Goal: Transaction & Acquisition: Download file/media

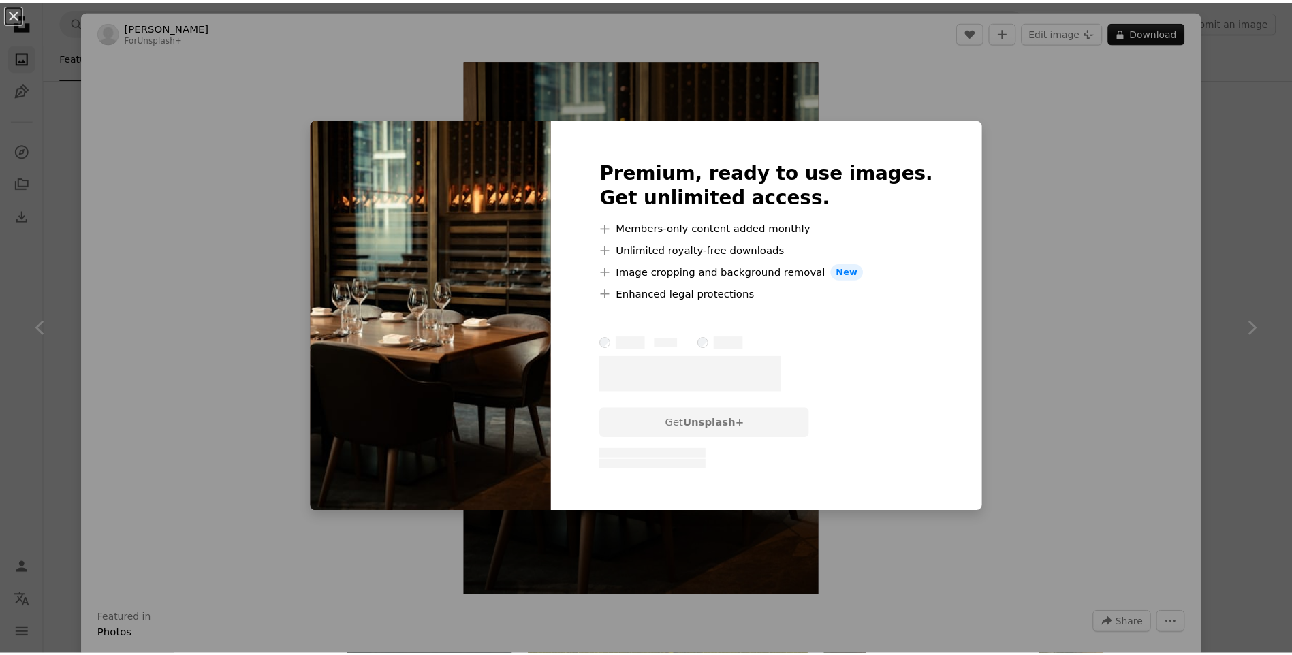
scroll to position [2247, 0]
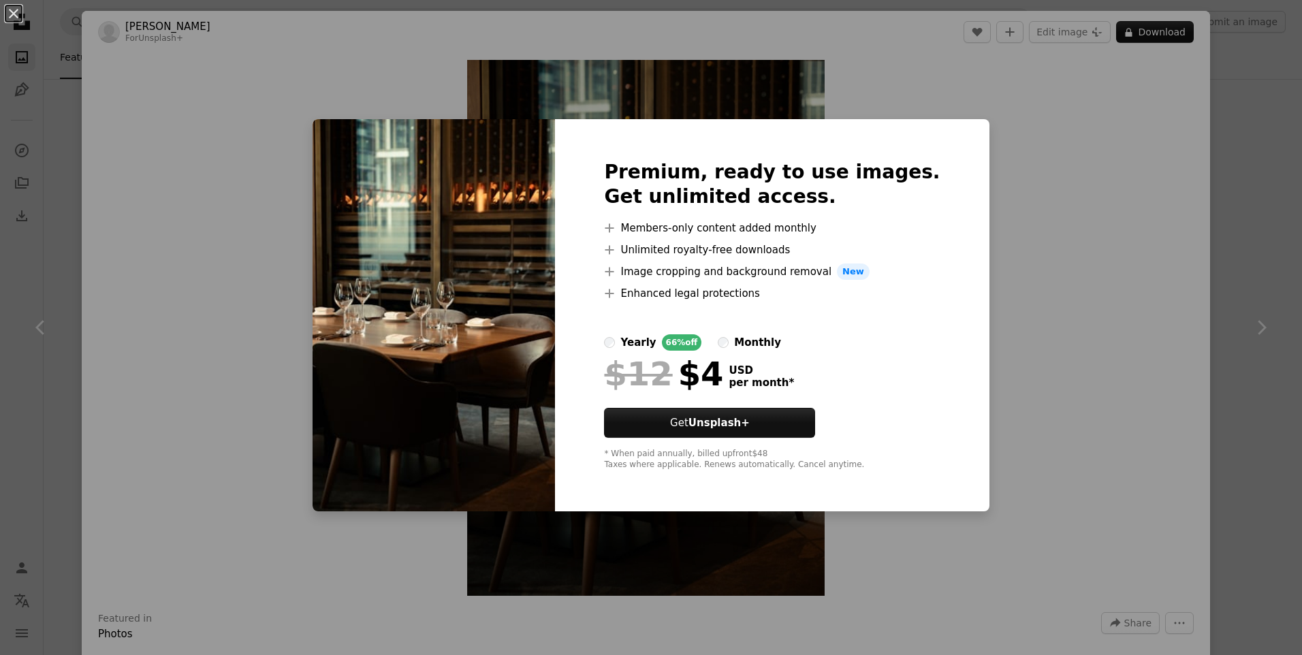
click at [1004, 257] on div "An X shape Premium, ready to use images. Get unlimited access. A plus sign Memb…" at bounding box center [651, 327] width 1302 height 655
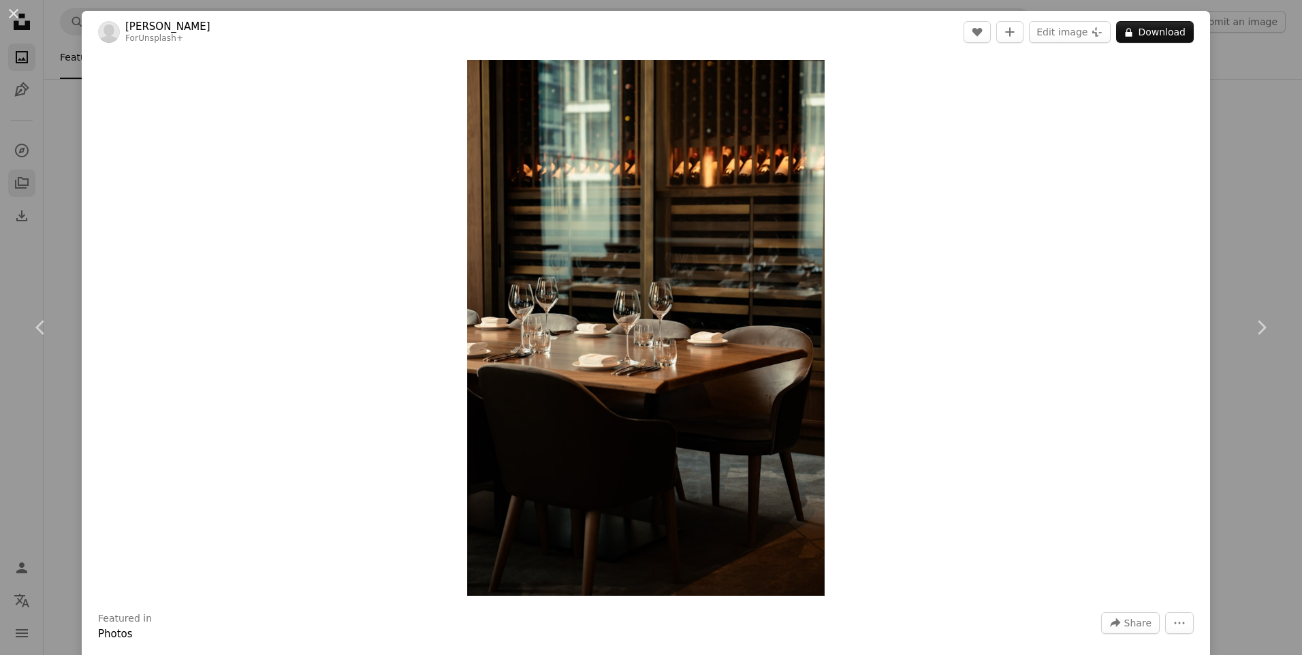
click at [21, 193] on div "An X shape Chevron left Chevron right [PERSON_NAME] For Unsplash+ A heart A plu…" at bounding box center [651, 327] width 1302 height 655
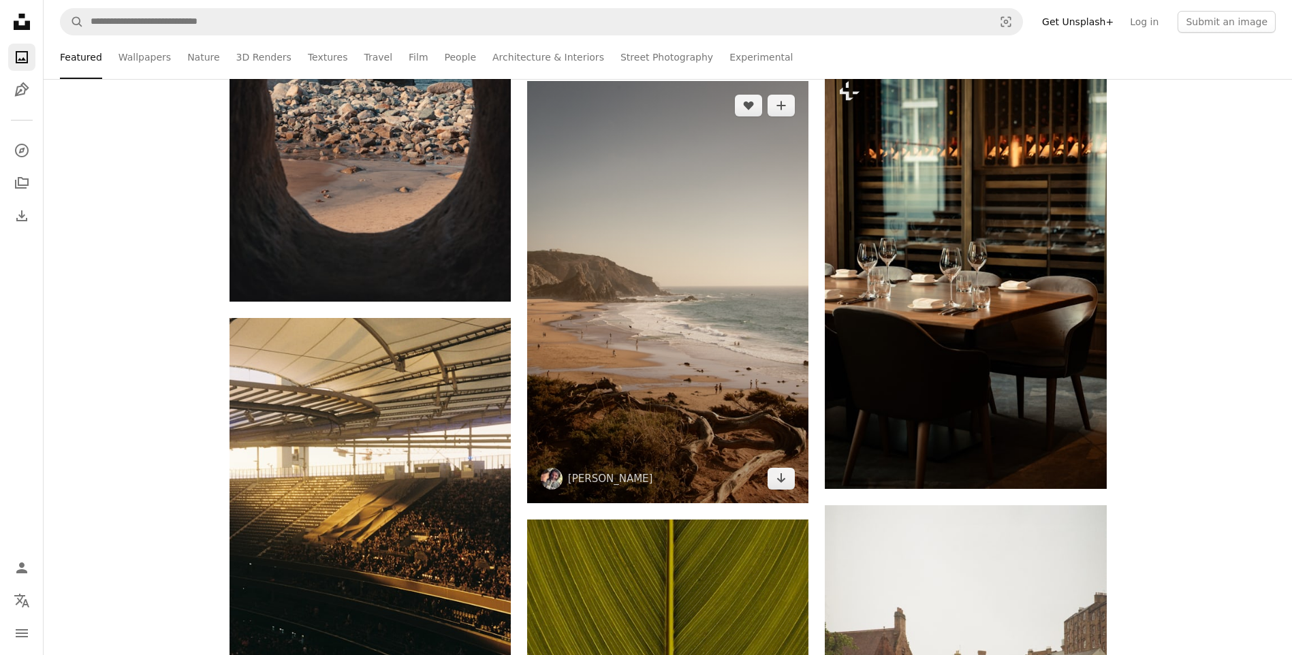
scroll to position [2111, 0]
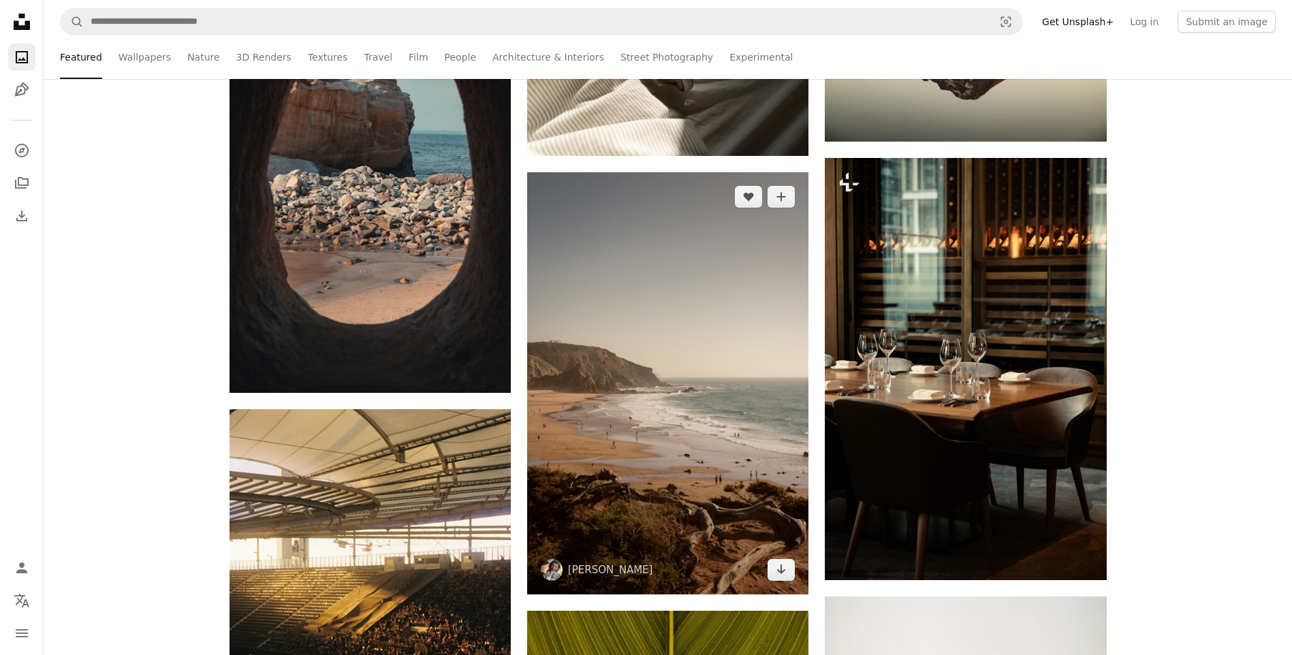
click at [679, 357] on img at bounding box center [667, 383] width 281 height 422
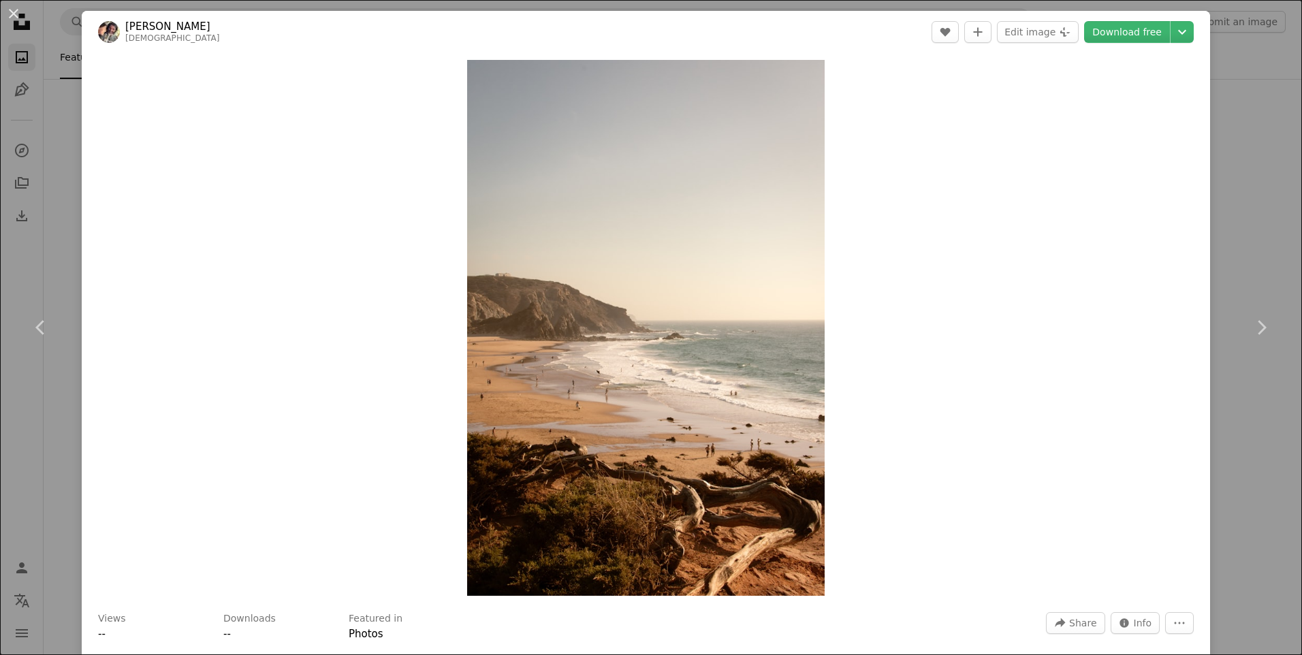
drag, startPoint x: 1227, startPoint y: 339, endPoint x: 1205, endPoint y: 219, distance: 121.8
click at [1226, 339] on link "Chevron right" at bounding box center [1261, 327] width 82 height 131
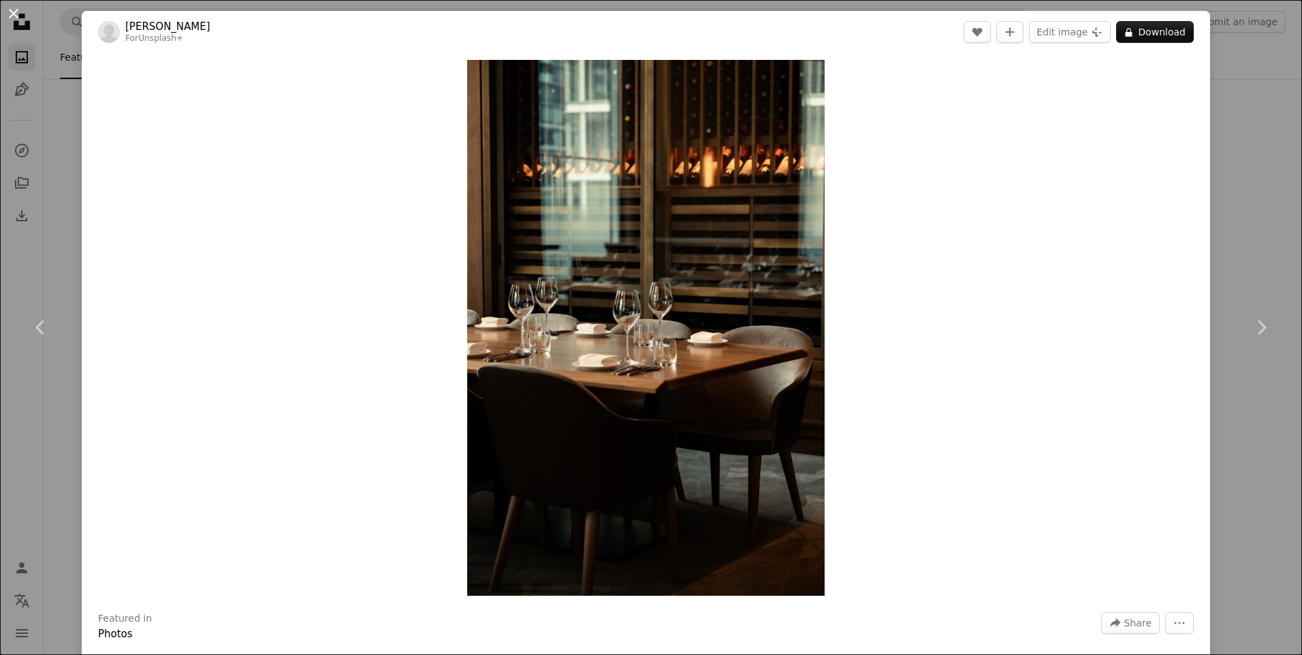
click at [15, 22] on button "An X shape" at bounding box center [13, 13] width 16 height 16
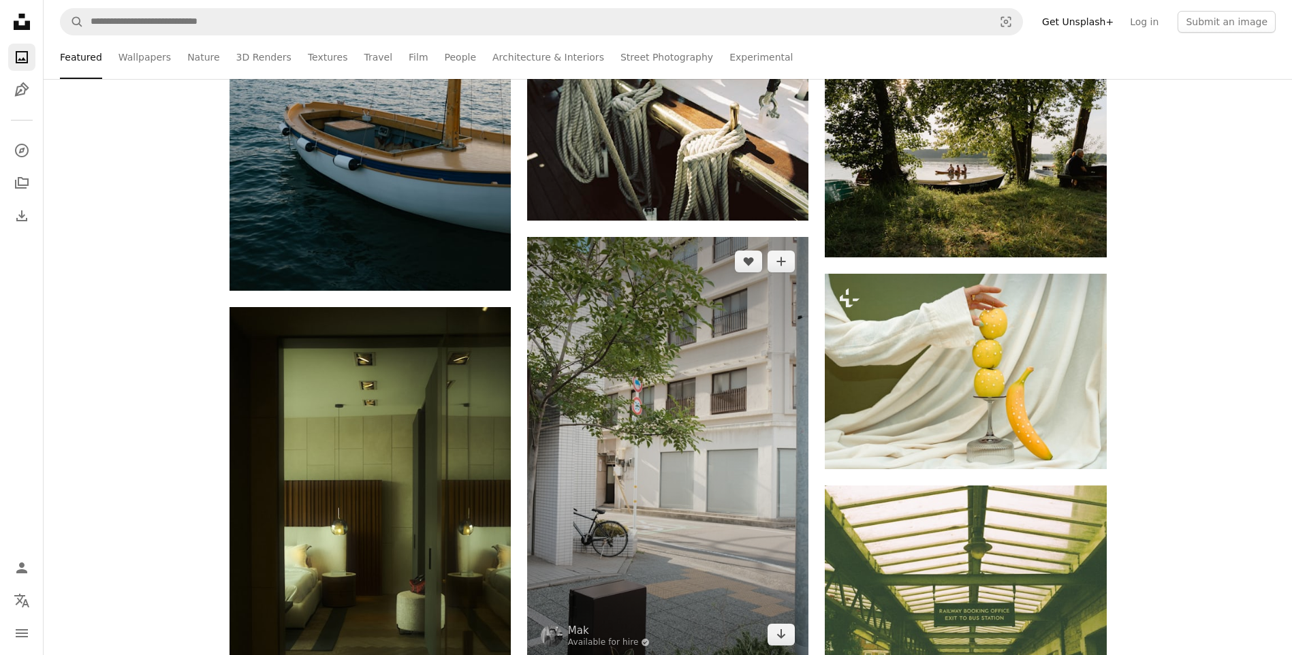
scroll to position [3540, 0]
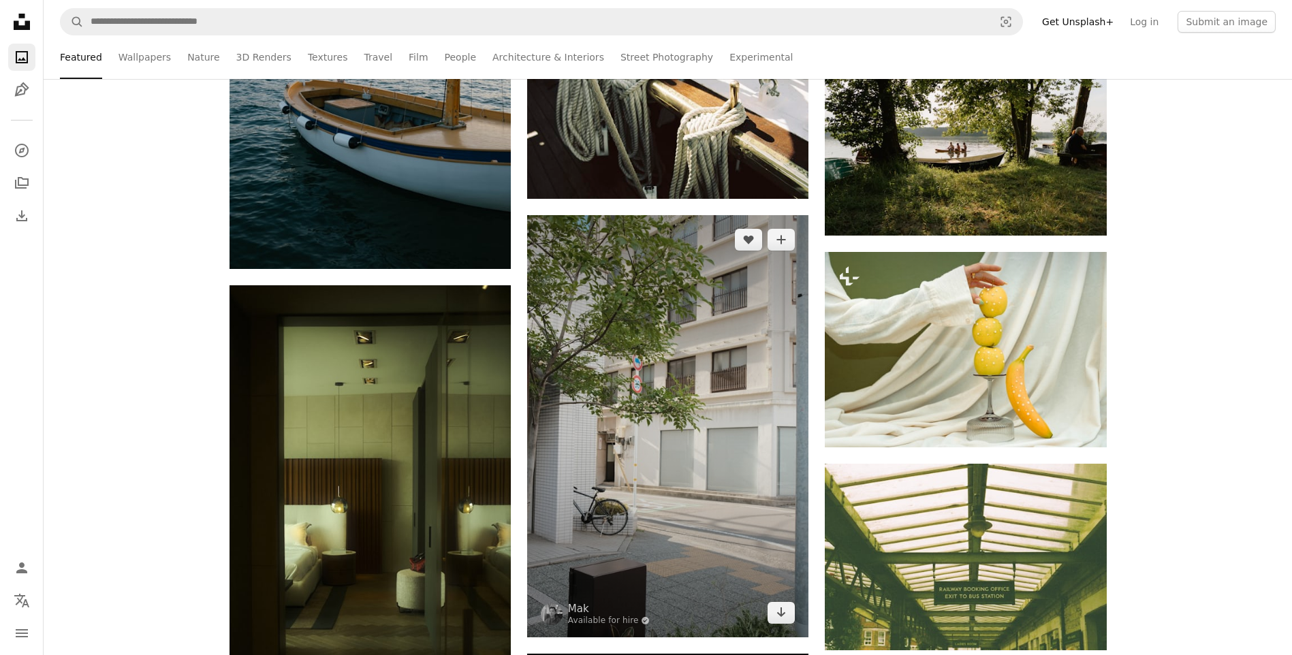
click at [656, 396] on img at bounding box center [667, 426] width 281 height 422
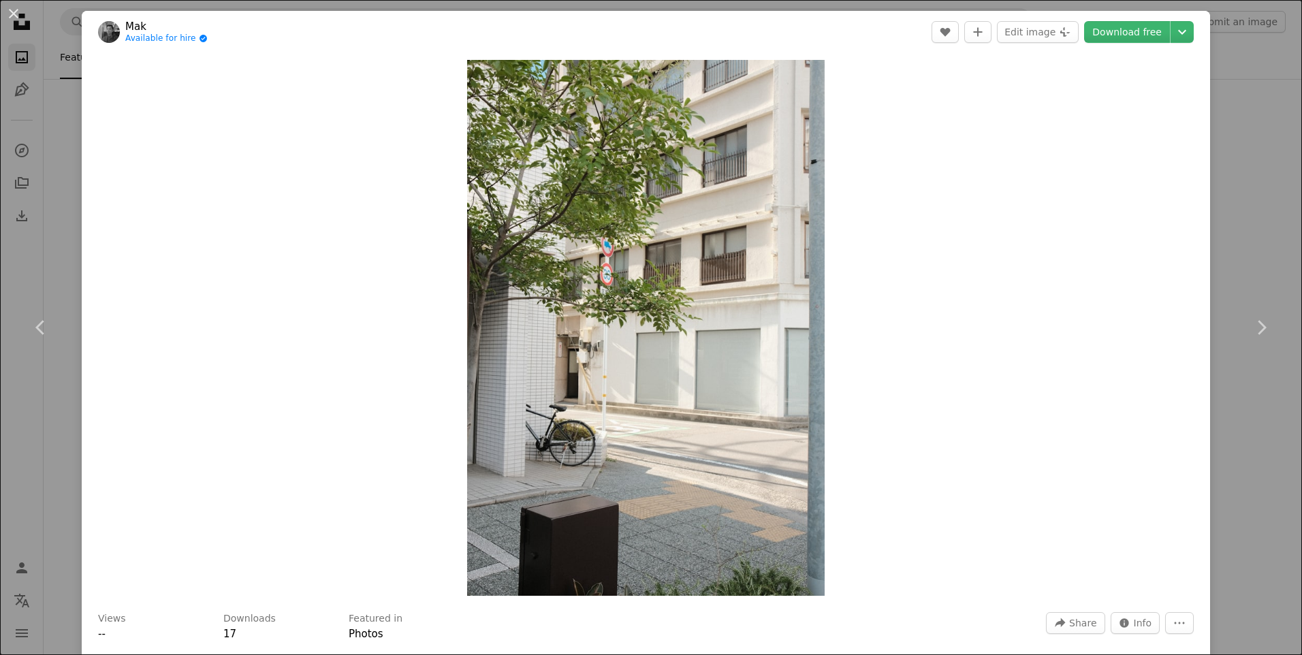
click at [24, 145] on div "An X shape Chevron left Chevron right Mak Available for hire A checkmark inside…" at bounding box center [651, 327] width 1302 height 655
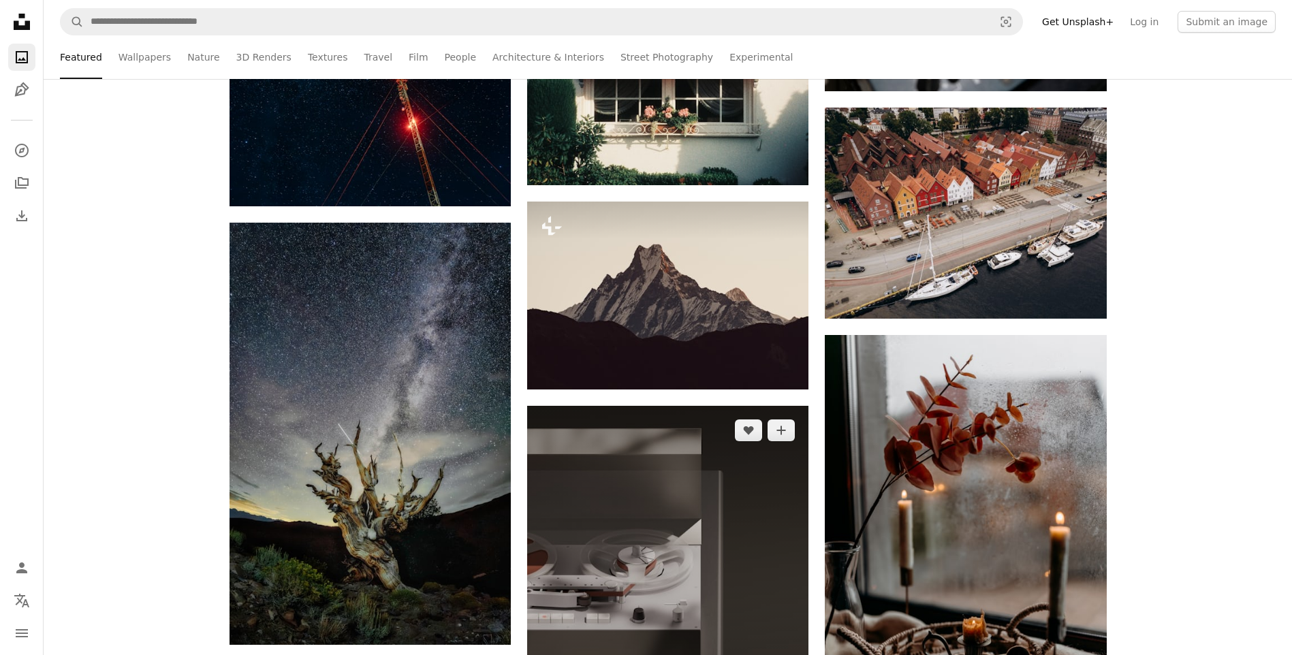
scroll to position [8919, 0]
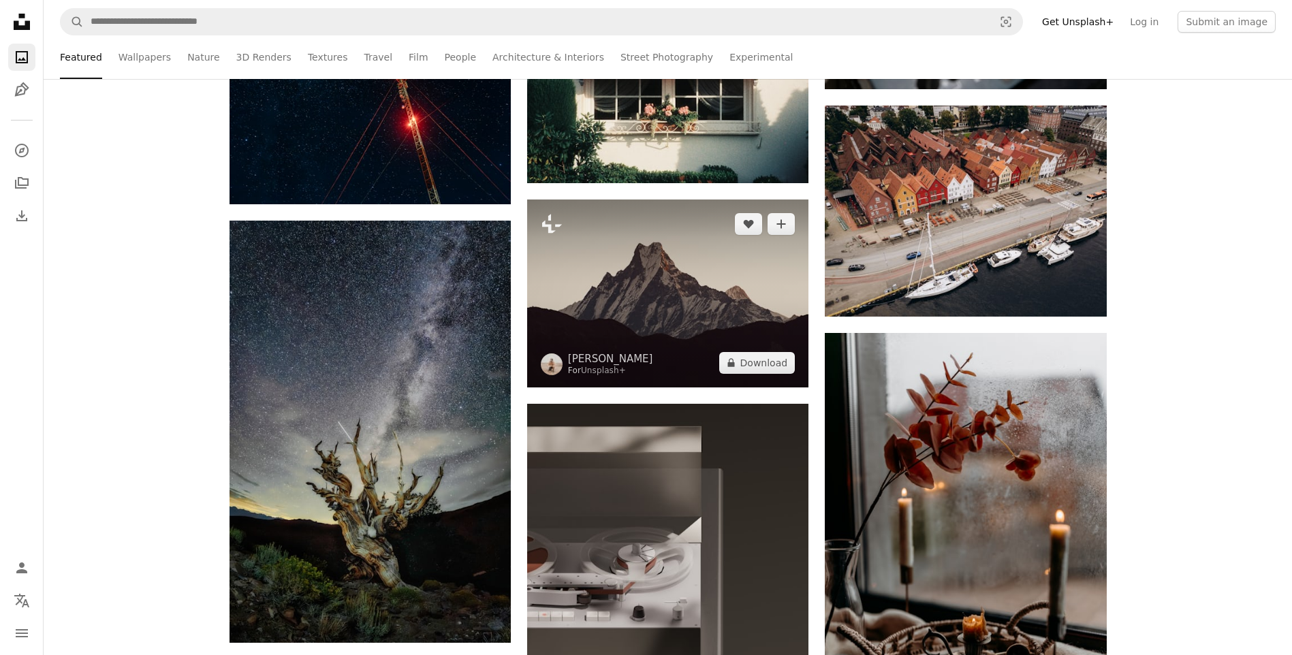
click at [673, 315] on img at bounding box center [667, 292] width 281 height 187
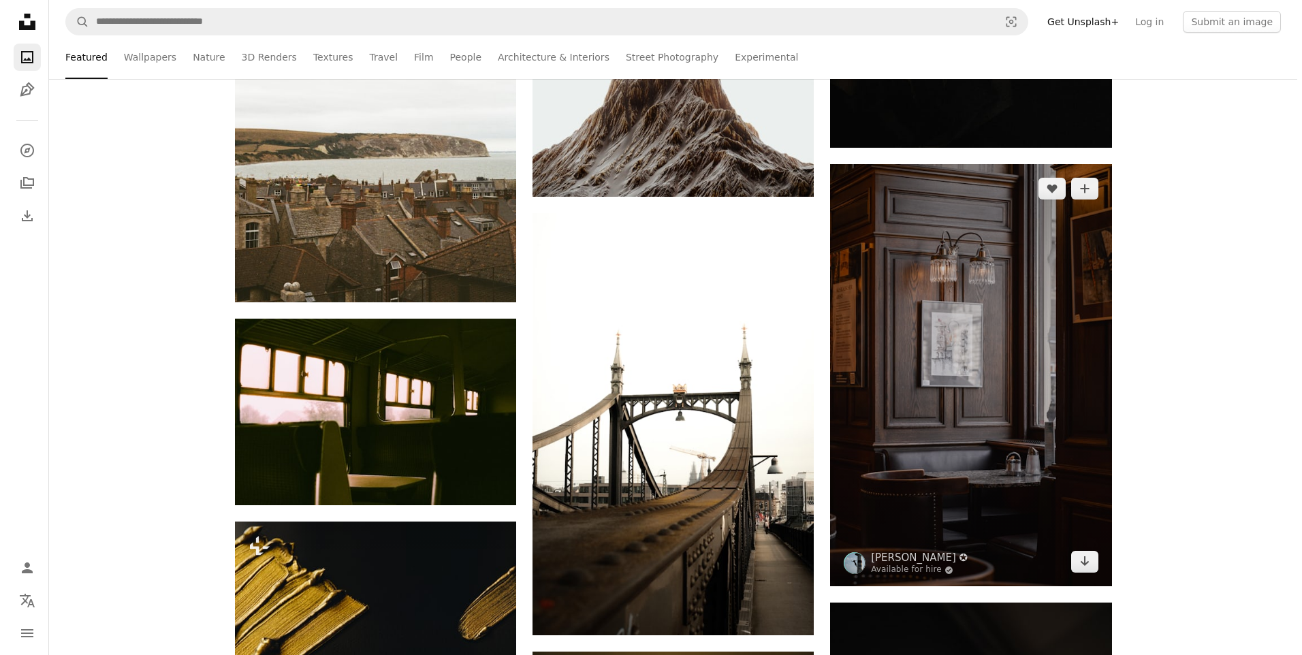
scroll to position [10349, 0]
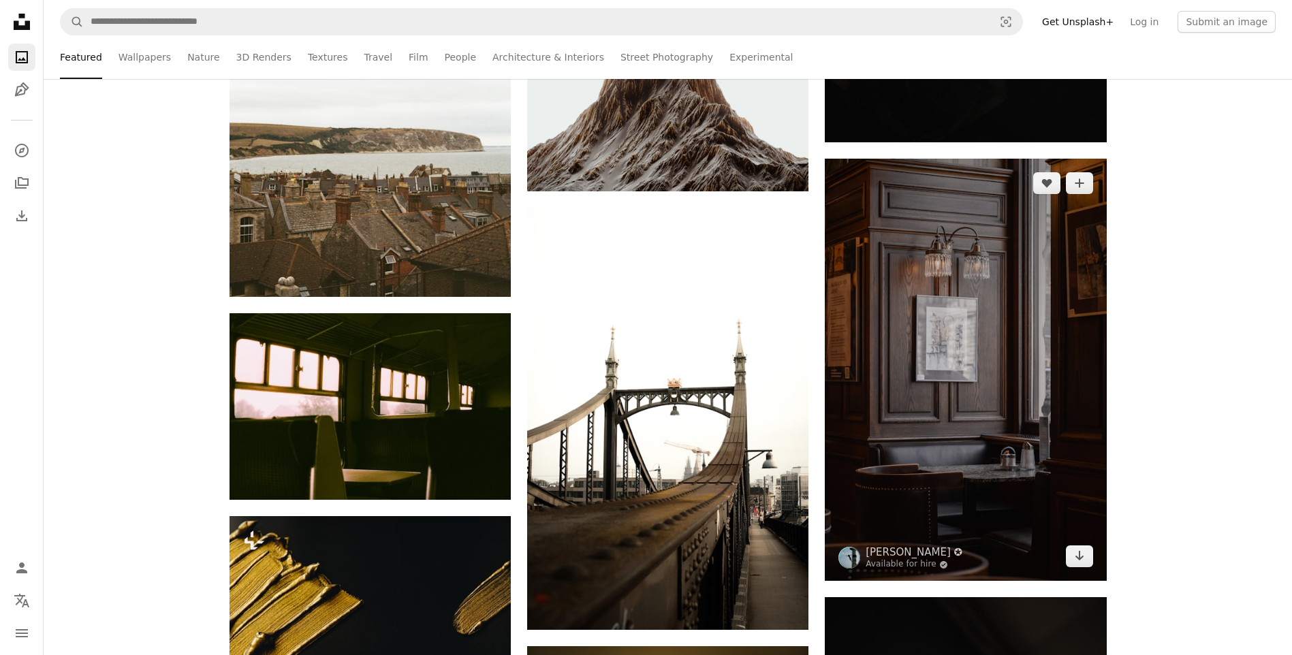
click at [972, 398] on img at bounding box center [965, 370] width 281 height 422
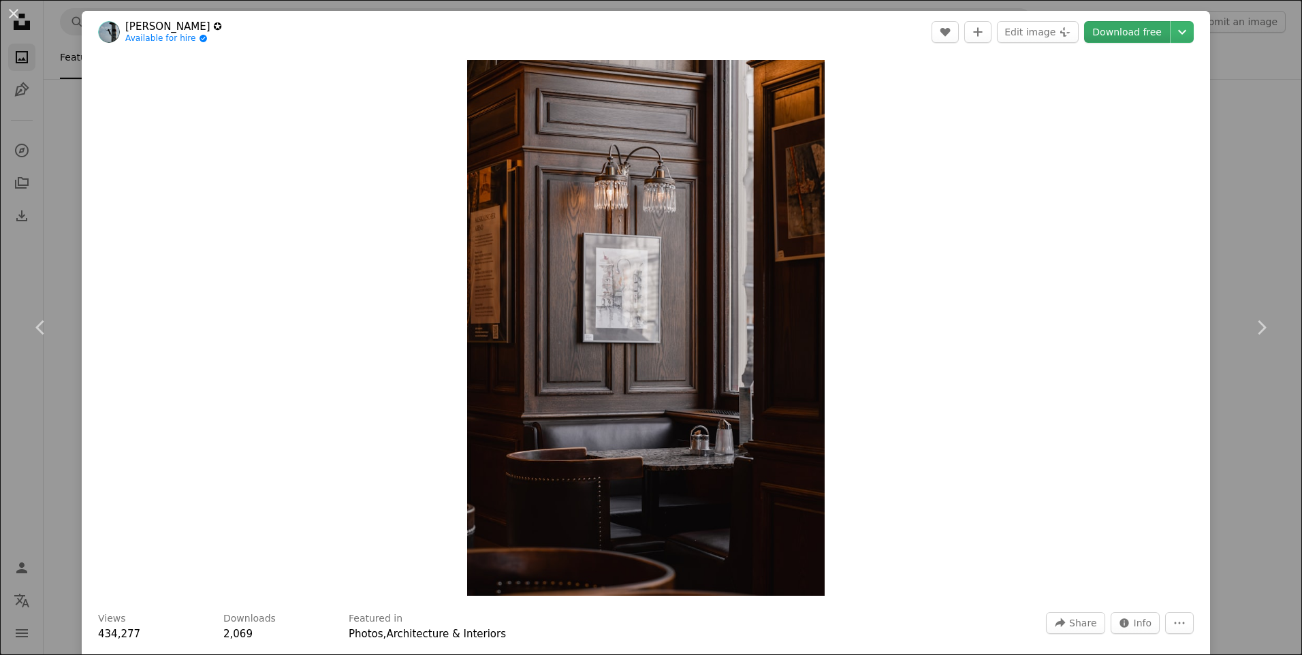
click at [1117, 35] on link "Download free" at bounding box center [1127, 32] width 86 height 22
